Goal: Navigation & Orientation: Find specific page/section

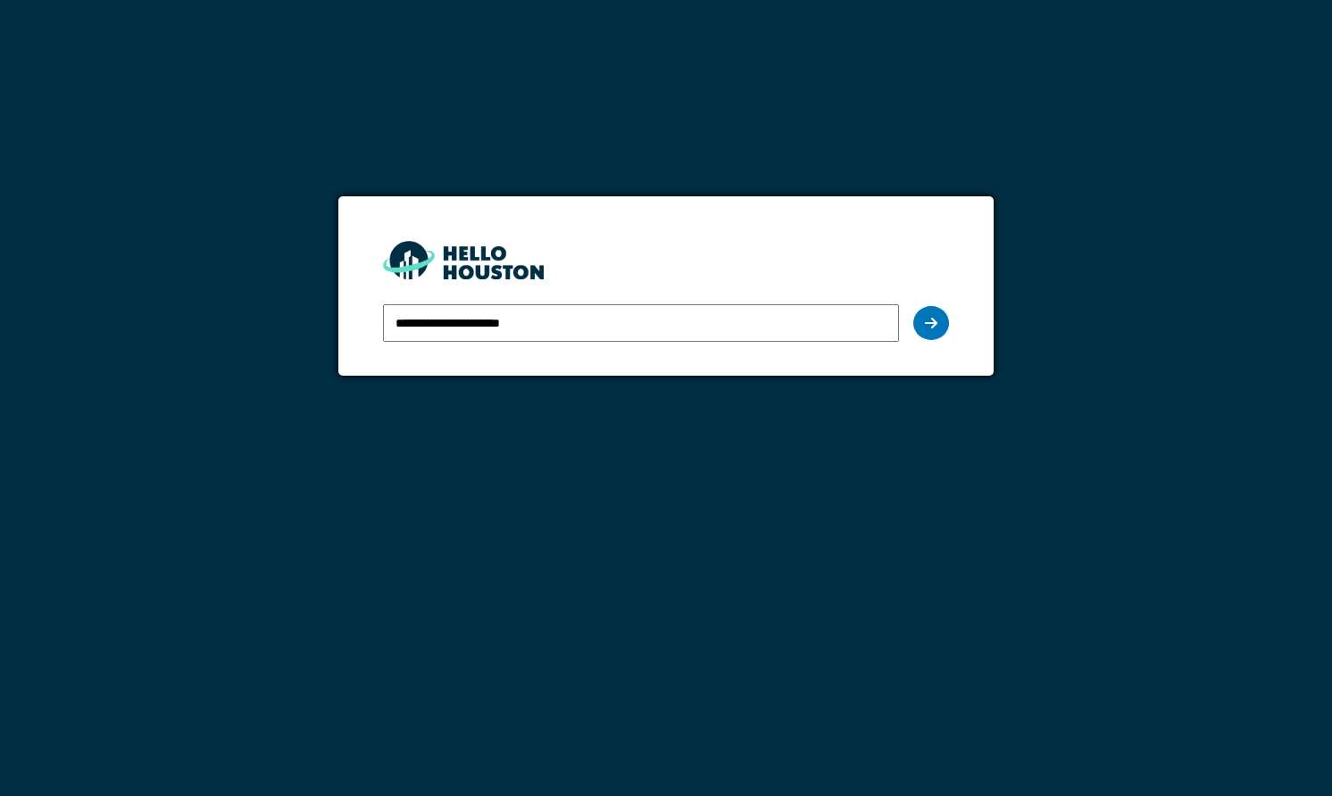
type input "**********"
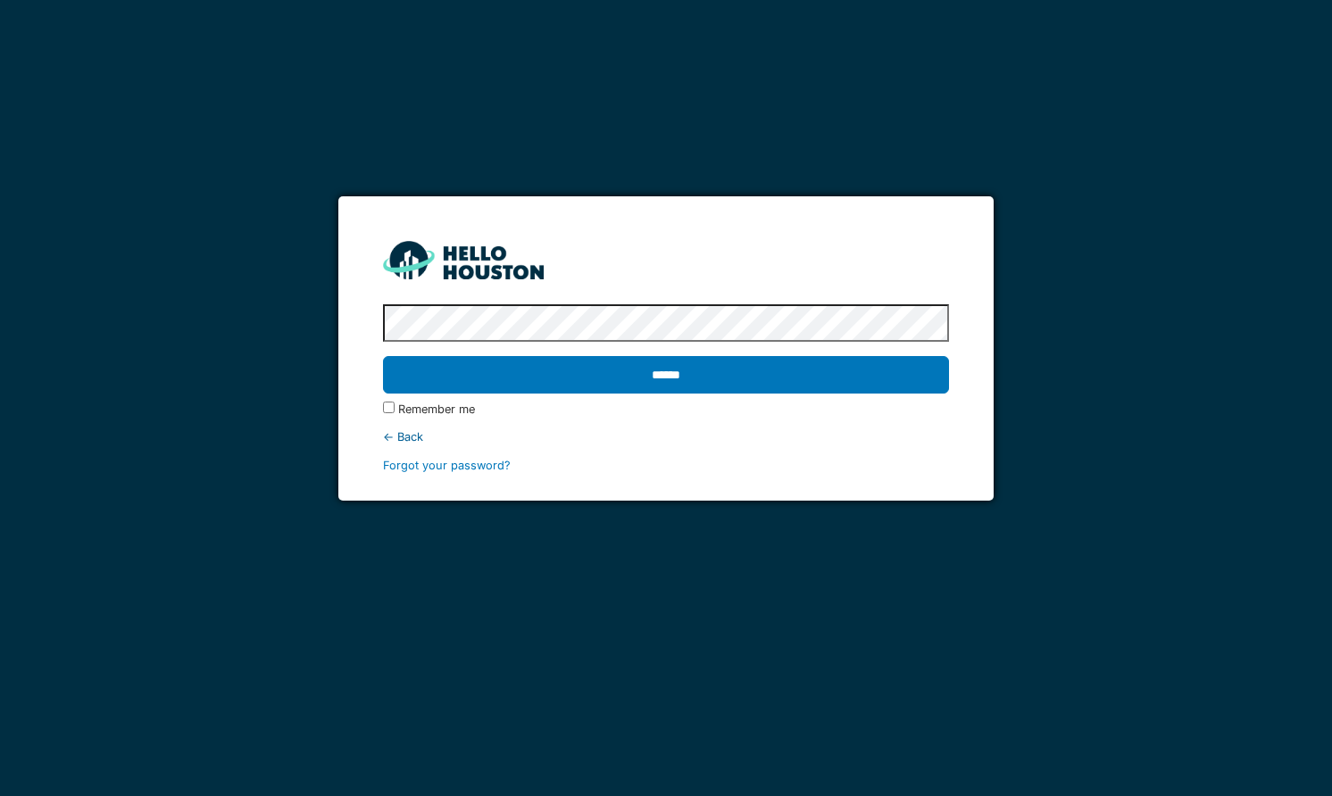
click at [383, 356] on input "******" at bounding box center [665, 374] width 565 height 37
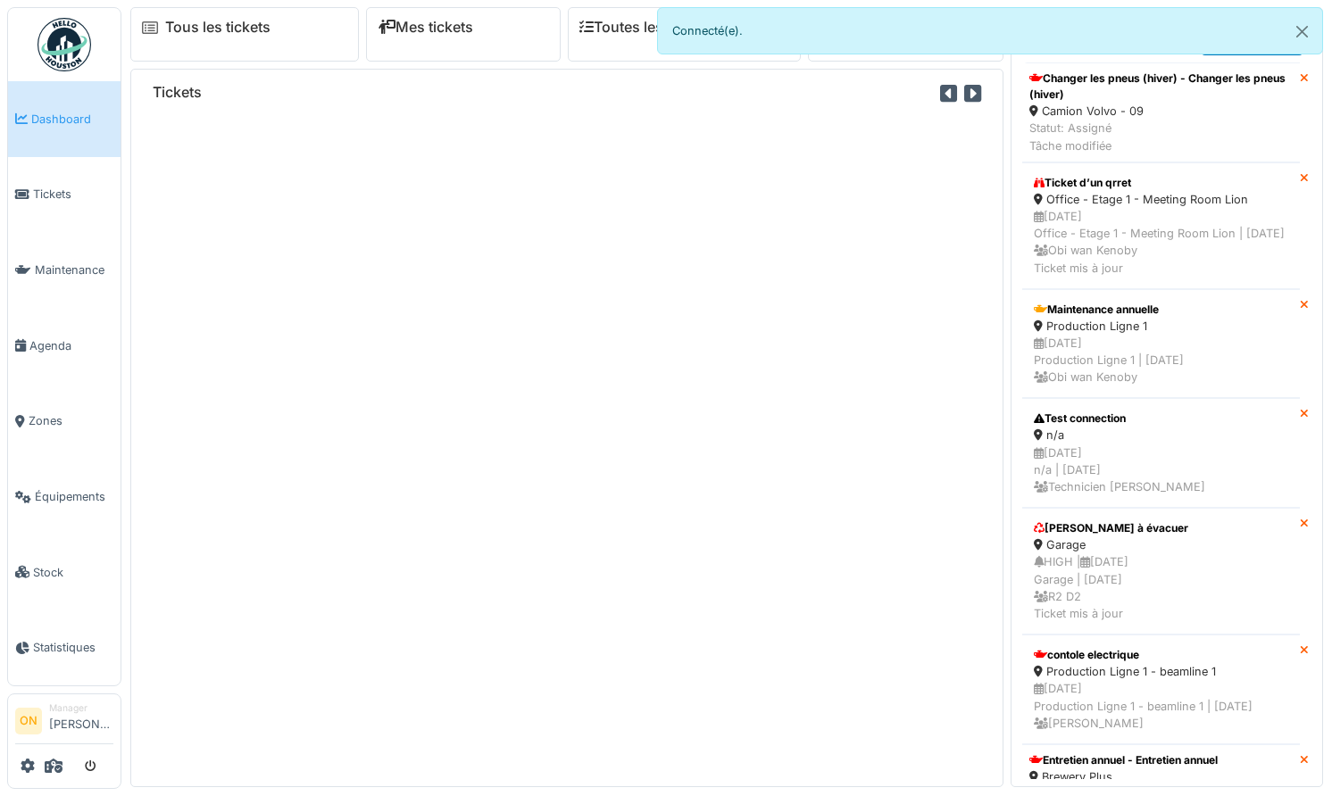
click at [478, 304] on div "Tickets" at bounding box center [566, 428] width 873 height 718
click at [1320, 28] on button "Close" at bounding box center [1302, 31] width 40 height 47
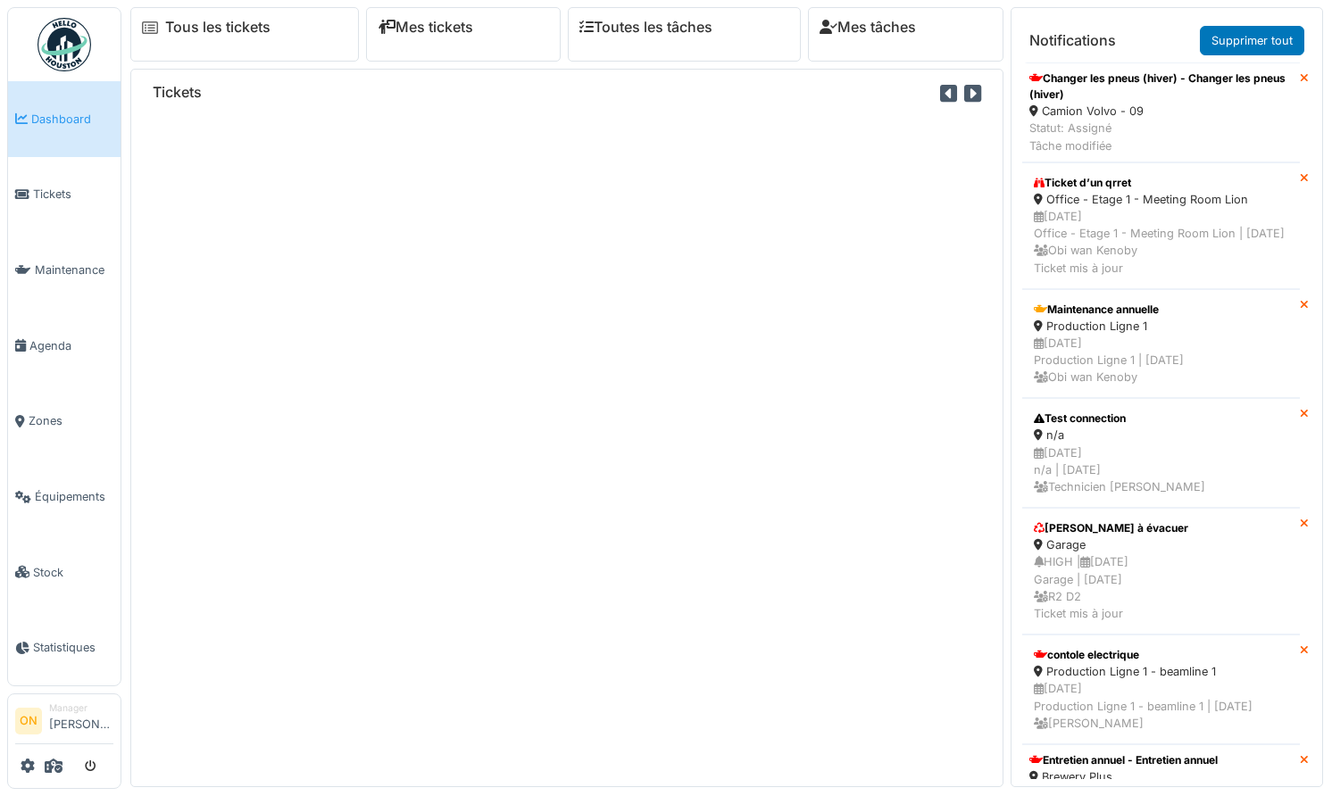
drag, startPoint x: 509, startPoint y: 278, endPoint x: 350, endPoint y: 212, distance: 171.7
click at [507, 278] on div "Tickets" at bounding box center [566, 428] width 873 height 718
click at [72, 192] on span "Tickets" at bounding box center [73, 194] width 80 height 17
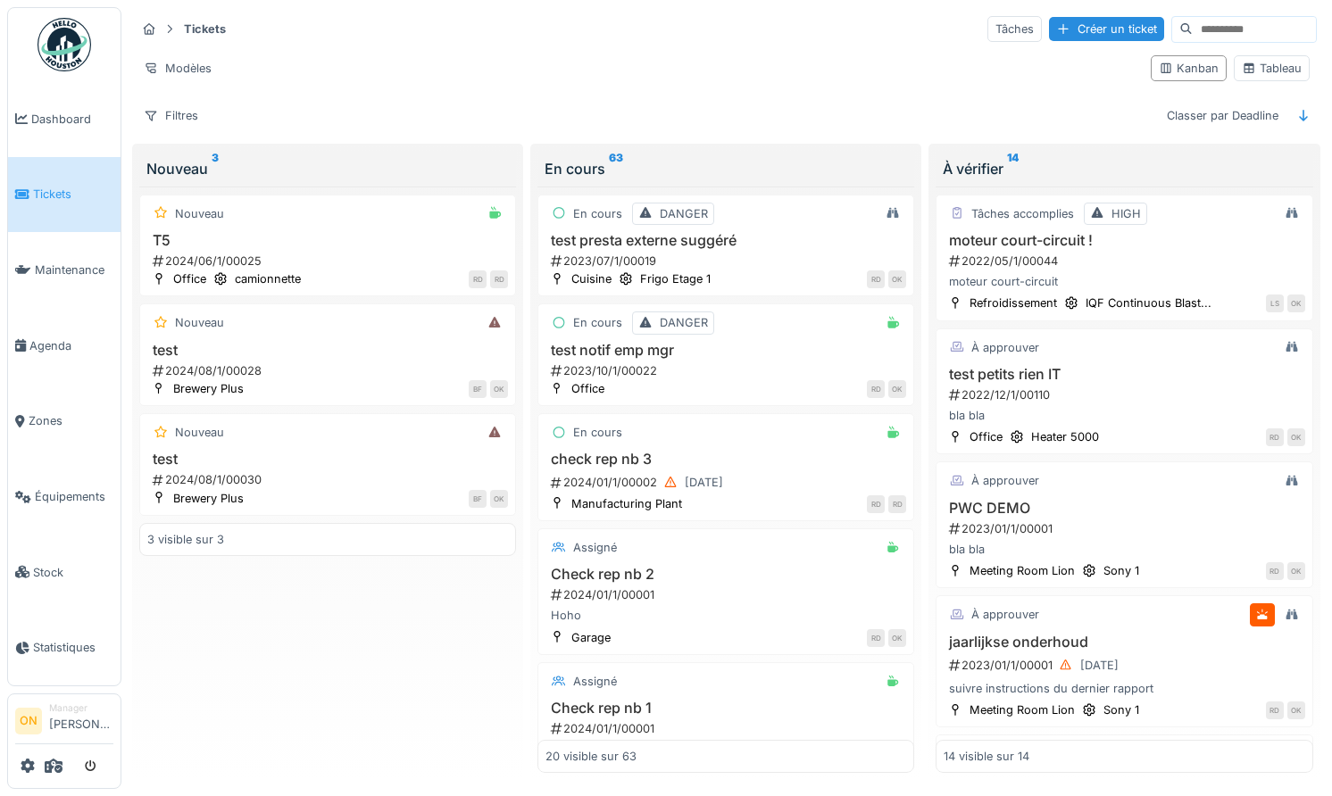
click at [484, 254] on div "2024/06/1/00025" at bounding box center [329, 261] width 357 height 17
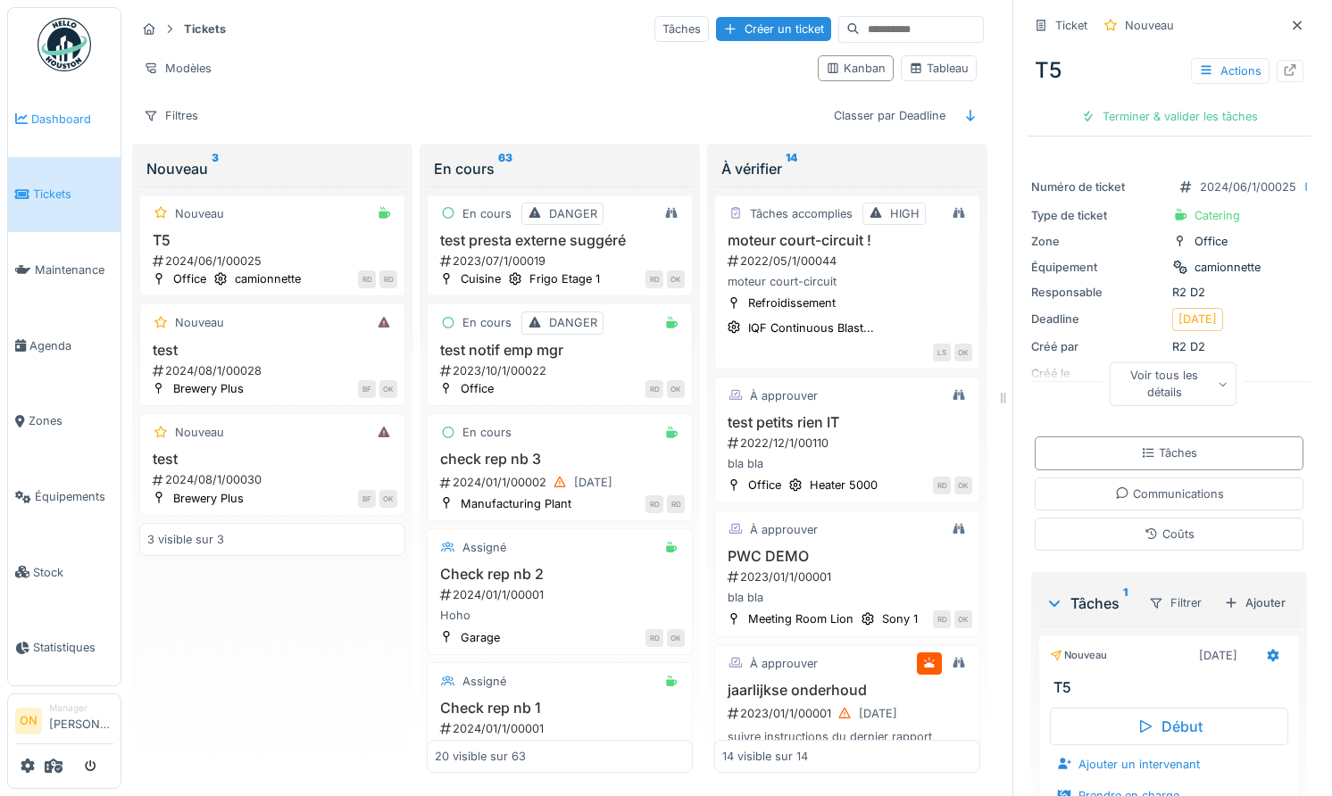
click at [45, 127] on link "Dashboard" at bounding box center [64, 119] width 112 height 76
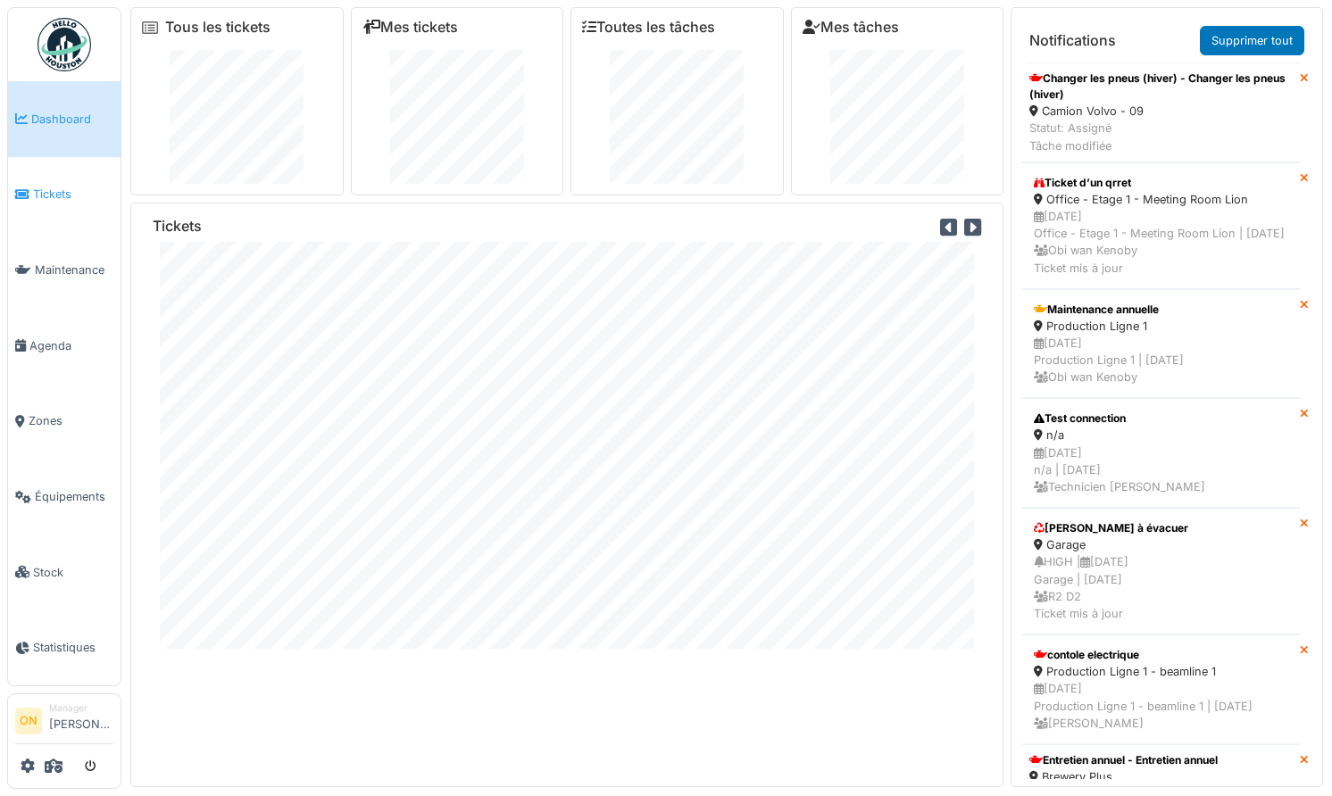
click at [48, 176] on link "Tickets" at bounding box center [64, 195] width 112 height 76
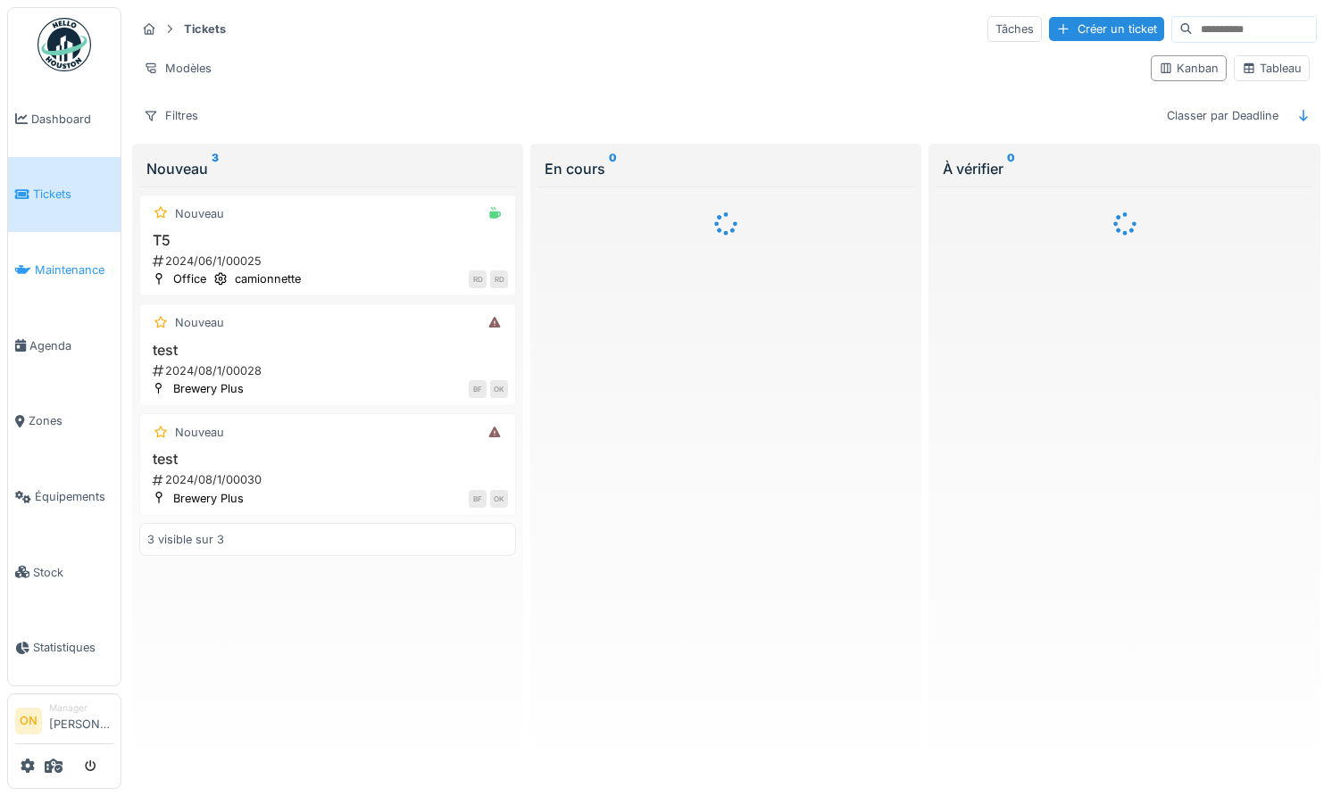
click at [45, 274] on link "Maintenance" at bounding box center [64, 270] width 112 height 76
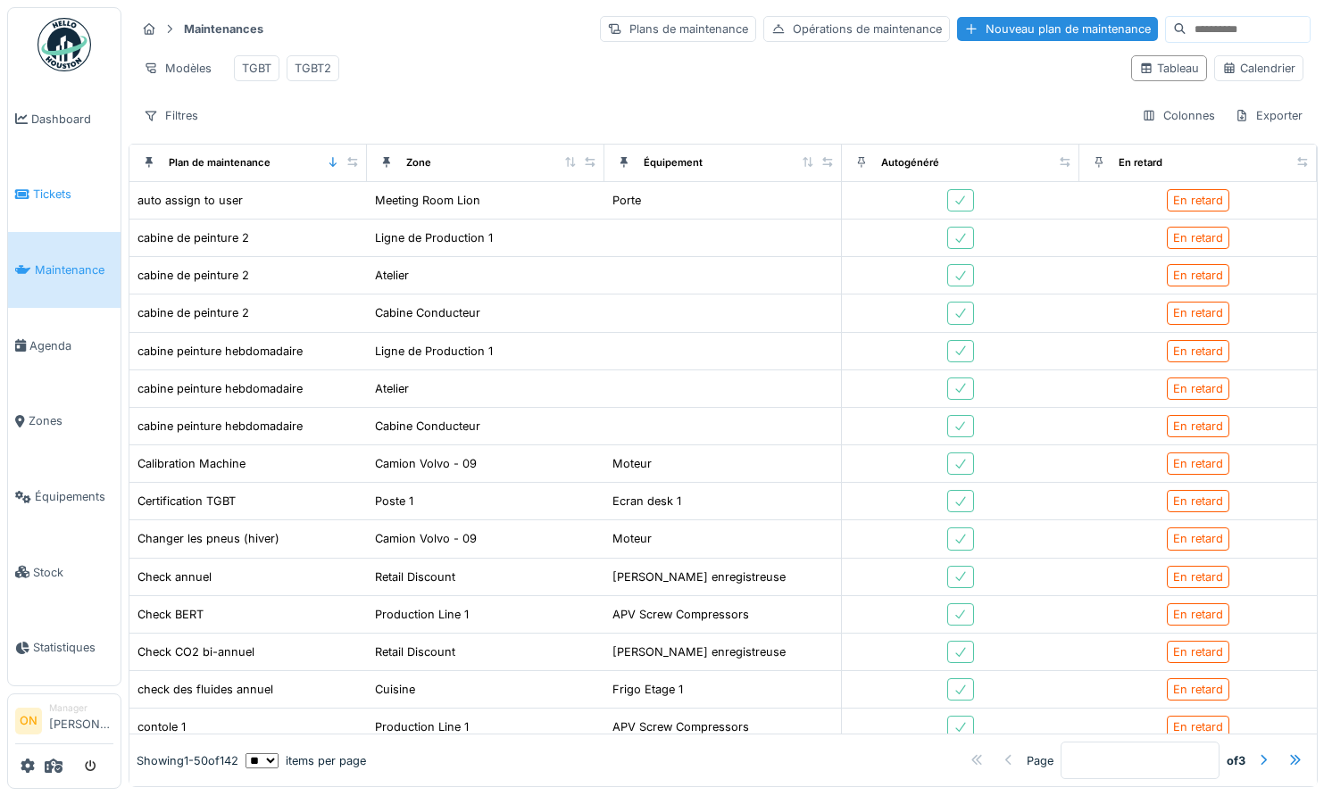
click at [34, 200] on link "Tickets" at bounding box center [64, 195] width 112 height 76
